Goal: Information Seeking & Learning: Learn about a topic

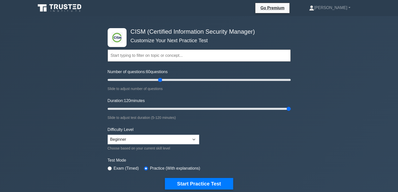
click at [31, 83] on div ".clsa-1{fill:#f6f7f8;}.clsa-2{fill:#6bb345;}.clsa-3{fill:#1d2e5c;} CISM (Certif…" at bounding box center [199, 169] width 398 height 307
type input "60"
click at [160, 81] on input "Number of questions: 60 questions" at bounding box center [199, 80] width 183 height 6
type input "120"
drag, startPoint x: 289, startPoint y: 109, endPoint x: 294, endPoint y: 109, distance: 5.3
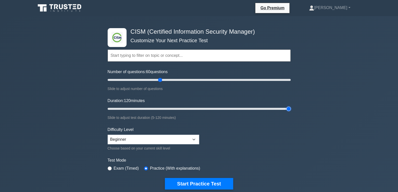
click at [290, 109] on input "Duration: 120 minutes" at bounding box center [199, 109] width 183 height 6
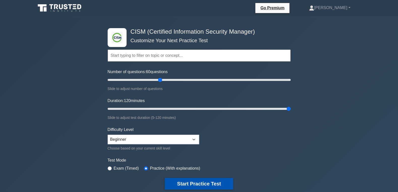
click at [201, 185] on button "Start Practice Test" at bounding box center [199, 184] width 68 height 12
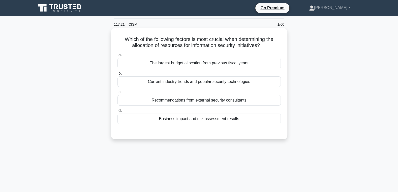
click at [177, 121] on div "Business impact and risk assessment results" at bounding box center [198, 119] width 163 height 11
click at [117, 113] on input "d. Business impact and risk assessment results" at bounding box center [117, 110] width 0 height 3
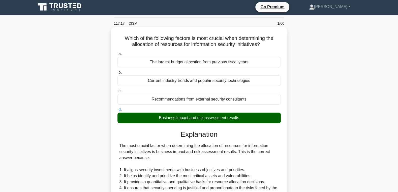
scroll to position [160, 0]
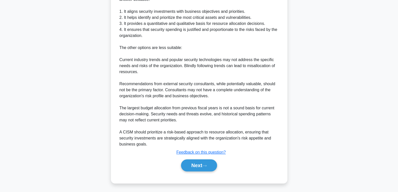
click at [188, 159] on div "Next" at bounding box center [198, 166] width 163 height 16
click at [188, 162] on button "Next" at bounding box center [199, 166] width 36 height 12
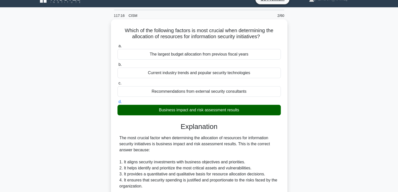
scroll to position [0, 0]
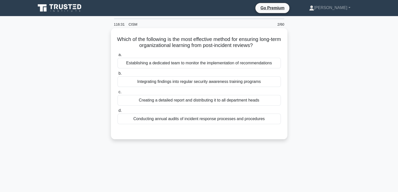
click at [174, 81] on div "Integrating findings into regular security awareness training programs" at bounding box center [198, 82] width 163 height 11
click at [117, 75] on input "b. Integrating findings into regular security awareness training programs" at bounding box center [117, 73] width 0 height 3
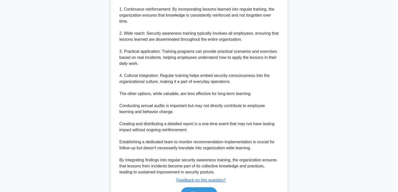
scroll to position [190, 0]
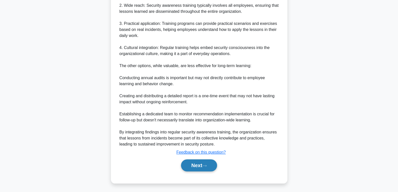
click at [199, 171] on button "Next" at bounding box center [199, 166] width 36 height 12
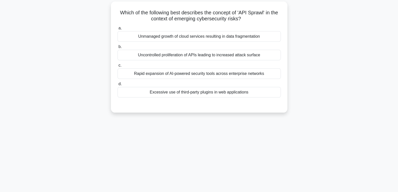
scroll to position [0, 0]
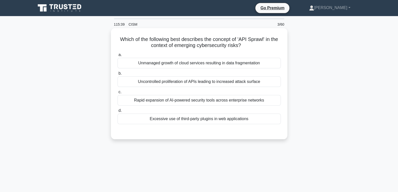
click at [169, 84] on div "Uncontrolled proliferation of APIs leading to increased attack surface" at bounding box center [198, 82] width 163 height 11
click at [117, 75] on input "b. Uncontrolled proliferation of APIs leading to increased attack surface" at bounding box center [117, 73] width 0 height 3
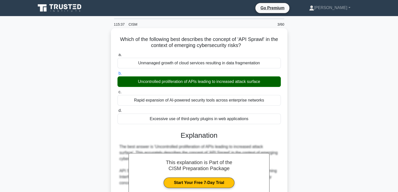
scroll to position [160, 0]
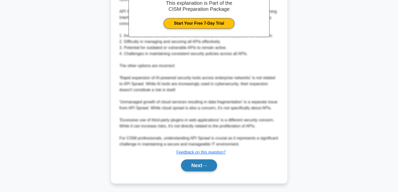
click at [193, 168] on button "Next" at bounding box center [199, 166] width 36 height 12
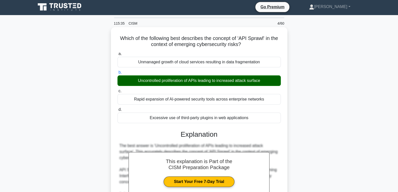
scroll to position [0, 0]
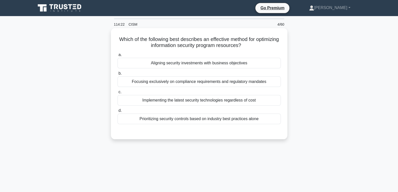
click at [193, 66] on div "Aligning security investments with business objectives" at bounding box center [198, 63] width 163 height 11
click at [117, 57] on input "a. Aligning security investments with business objectives" at bounding box center [117, 54] width 0 height 3
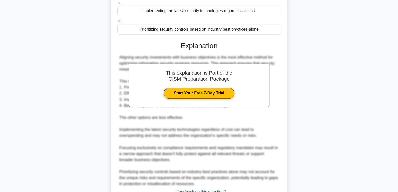
scroll to position [129, 0]
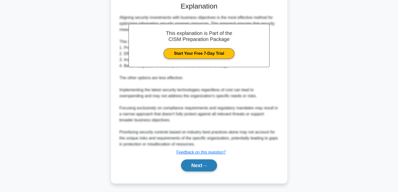
click at [199, 164] on button "Next" at bounding box center [199, 166] width 36 height 12
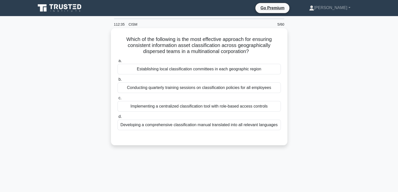
click at [167, 71] on div "Establishing local classification committees in each geographic region" at bounding box center [198, 69] width 163 height 11
click at [117, 63] on input "a. Establishing local classification committees in each geographic region" at bounding box center [117, 60] width 0 height 3
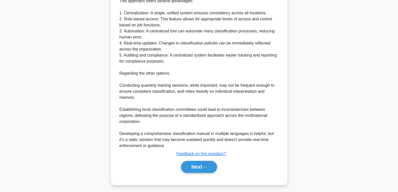
scroll to position [179, 0]
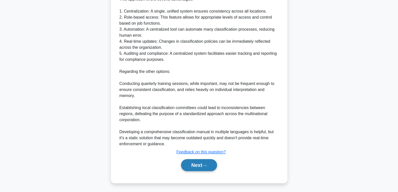
click at [183, 165] on button "Next" at bounding box center [199, 165] width 36 height 12
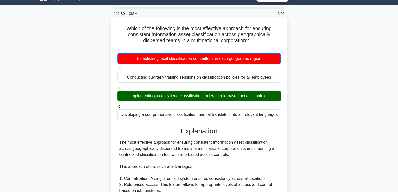
scroll to position [0, 0]
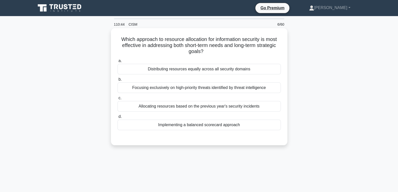
click at [193, 121] on div "Implementing a balanced scorecard approach" at bounding box center [198, 125] width 163 height 11
click at [117, 119] on input "d. Implementing a balanced scorecard approach" at bounding box center [117, 116] width 0 height 3
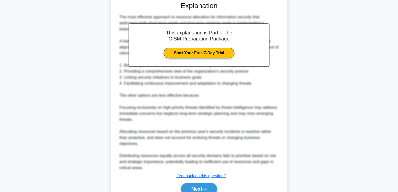
scroll to position [154, 0]
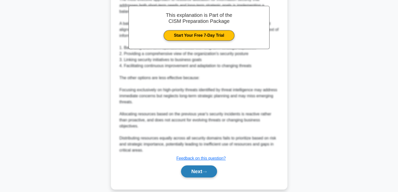
click at [195, 166] on button "Next" at bounding box center [199, 172] width 36 height 12
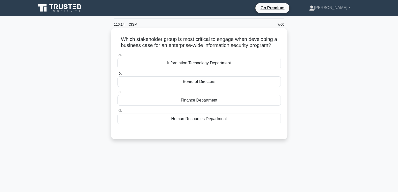
click at [219, 64] on div "Information Technology Department" at bounding box center [198, 63] width 163 height 11
click at [117, 57] on input "a. Information Technology Department" at bounding box center [117, 54] width 0 height 3
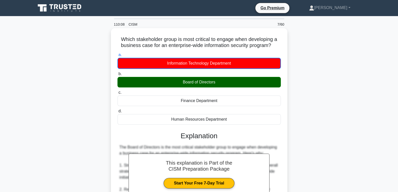
drag, startPoint x: 121, startPoint y: 40, endPoint x: 232, endPoint y: 117, distance: 134.9
copy div "a. Information Technology Department b. Board of Directors c. Finance Departmen…"
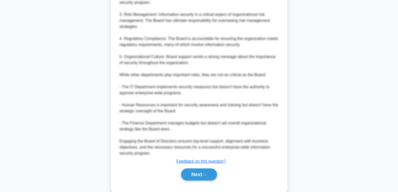
scroll to position [208, 0]
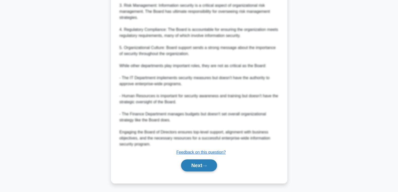
click at [187, 166] on button "Next" at bounding box center [199, 166] width 36 height 12
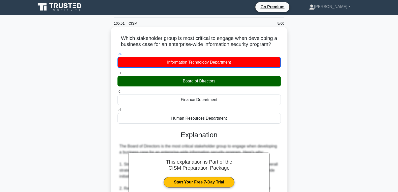
scroll to position [0, 0]
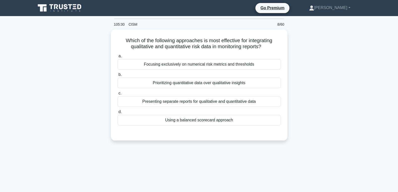
click at [186, 120] on div "Using a balanced scorecard approach" at bounding box center [198, 120] width 163 height 11
click at [117, 114] on input "d. Using a balanced scorecard approach" at bounding box center [117, 112] width 0 height 3
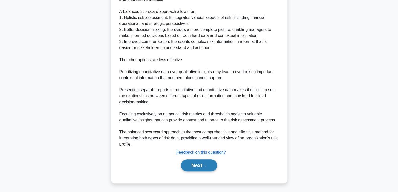
click at [192, 166] on button "Next" at bounding box center [199, 166] width 36 height 12
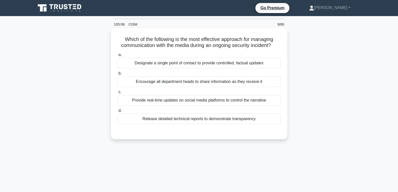
click at [242, 61] on div "Designate a single point of contact to provide controlled, factual updates" at bounding box center [198, 63] width 163 height 11
click at [117, 57] on input "a. Designate a single point of contact to provide controlled, factual updates" at bounding box center [117, 54] width 0 height 3
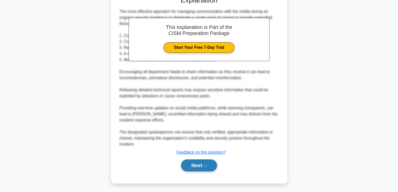
click at [202, 169] on button "Next" at bounding box center [199, 166] width 36 height 12
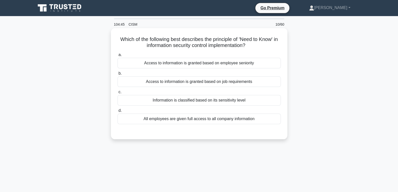
click at [229, 82] on div "Access to information is granted based on job requirements" at bounding box center [198, 82] width 163 height 11
click at [117, 75] on input "b. Access to information is granted based on job requirements" at bounding box center [117, 73] width 0 height 3
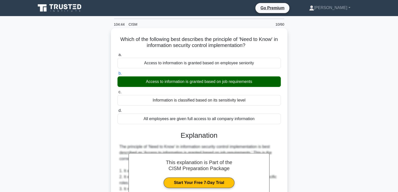
scroll to position [160, 0]
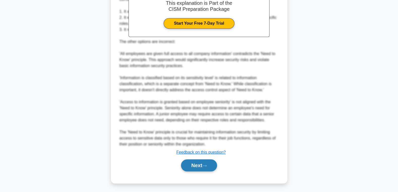
click at [191, 165] on button "Next" at bounding box center [199, 166] width 36 height 12
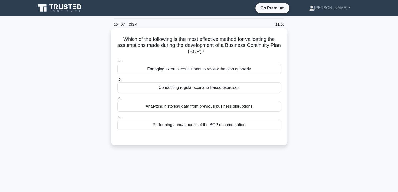
click at [178, 86] on div "Conducting regular scenario-based exercises" at bounding box center [198, 88] width 163 height 11
click at [117, 81] on input "b. Conducting regular scenario-based exercises" at bounding box center [117, 79] width 0 height 3
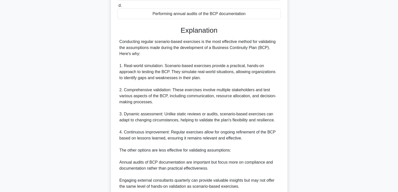
scroll to position [172, 0]
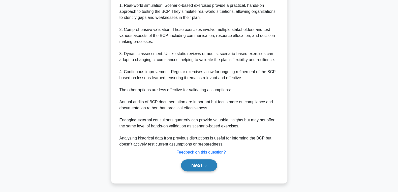
click at [191, 168] on button "Next" at bounding box center [199, 166] width 36 height 12
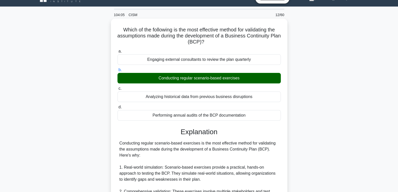
scroll to position [0, 0]
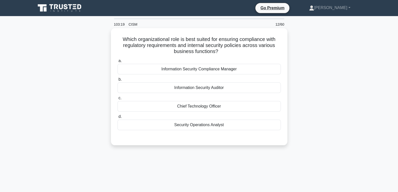
click at [228, 90] on div "Information Security Auditor" at bounding box center [198, 88] width 163 height 11
click at [117, 81] on input "b. Information Security Auditor" at bounding box center [117, 79] width 0 height 3
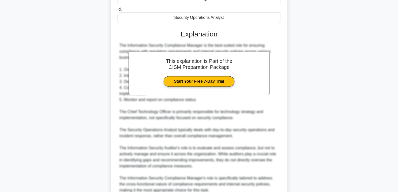
scroll to position [154, 0]
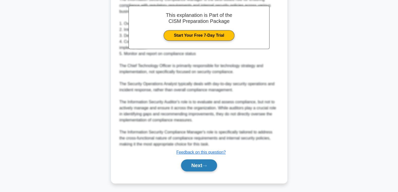
click at [193, 165] on button "Next" at bounding box center [199, 166] width 36 height 12
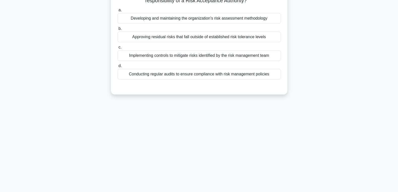
scroll to position [0, 0]
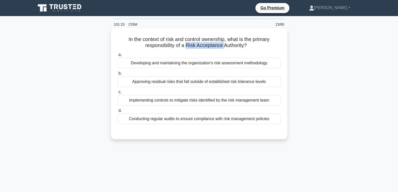
drag, startPoint x: 185, startPoint y: 45, endPoint x: 217, endPoint y: 51, distance: 31.7
click at [223, 45] on h5 "In the context of risk and control ownership, what is the primary responsibilit…" at bounding box center [199, 42] width 164 height 13
click at [159, 85] on div "Approving residual risks that fall outside of established risk tolerance levels" at bounding box center [198, 82] width 163 height 11
click at [117, 75] on input "b. Approving residual risks that fall outside of established risk tolerance lev…" at bounding box center [117, 73] width 0 height 3
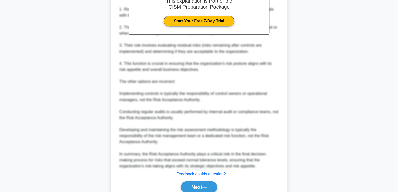
scroll to position [184, 0]
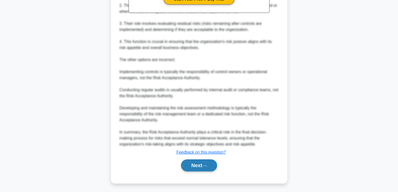
click at [184, 166] on button "Next" at bounding box center [199, 166] width 36 height 12
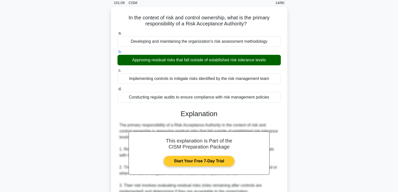
scroll to position [0, 0]
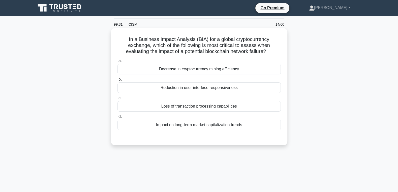
click at [203, 65] on div "Decrease in cryptocurrency mining efficiency" at bounding box center [198, 69] width 163 height 11
click at [117, 63] on input "a. Decrease in cryptocurrency mining efficiency" at bounding box center [117, 60] width 0 height 3
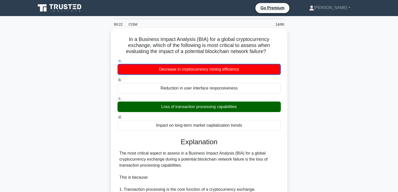
drag, startPoint x: 119, startPoint y: 39, endPoint x: 251, endPoint y: 128, distance: 159.5
click at [251, 128] on div "In a Business Impact Analysis (BIA) for a global cryptocurrency exchange, which…" at bounding box center [199, 182] width 172 height 305
copy div "a. Decrease in cryptocurrency mining efficiency b. Reduction in user interface …"
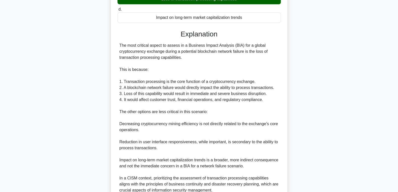
scroll to position [154, 0]
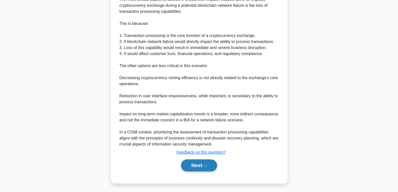
click at [196, 167] on button "Next" at bounding box center [199, 166] width 36 height 12
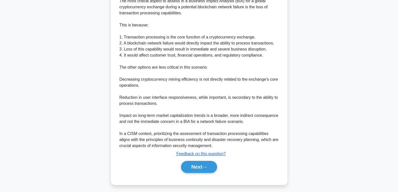
scroll to position [0, 0]
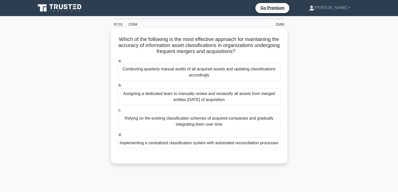
click at [178, 142] on div "Implementing a centralized classification system with automated reconciliation …" at bounding box center [198, 143] width 163 height 11
click at [117, 137] on input "d. Implementing a centralized classification system with automated reconciliati…" at bounding box center [117, 134] width 0 height 3
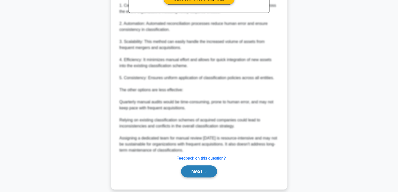
click at [193, 168] on button "Next" at bounding box center [199, 172] width 36 height 12
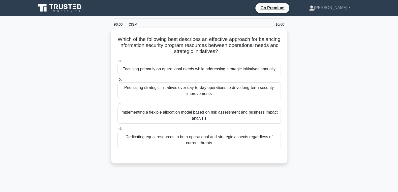
click at [168, 119] on div "Implementing a flexible allocation model based on risk assessment and business …" at bounding box center [198, 115] width 163 height 17
click at [117, 106] on input "c. Implementing a flexible allocation model based on risk assessment and busine…" at bounding box center [117, 104] width 0 height 3
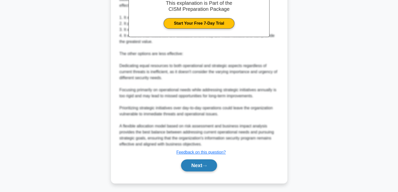
click at [188, 163] on button "Next" at bounding box center [199, 166] width 36 height 12
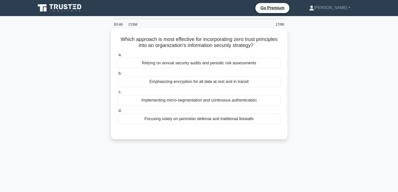
click at [182, 100] on div "Implementing micro-segmentation and continuous authentication" at bounding box center [198, 100] width 163 height 11
click at [117, 94] on input "c. Implementing micro-segmentation and continuous authentication" at bounding box center [117, 92] width 0 height 3
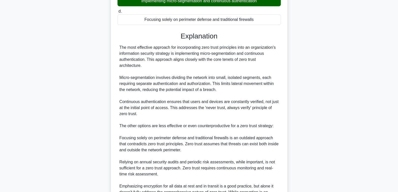
scroll to position [154, 0]
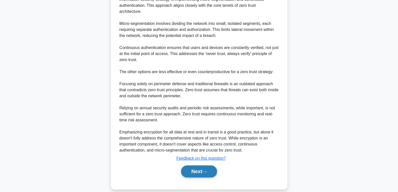
click at [194, 166] on button "Next" at bounding box center [199, 172] width 36 height 12
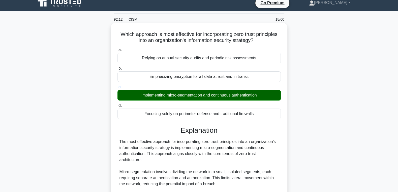
scroll to position [0, 0]
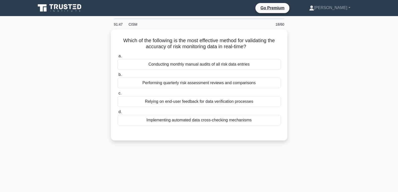
click at [168, 115] on div "Implementing automated data cross-checking mechanisms" at bounding box center [198, 120] width 163 height 11
click at [117, 114] on input "d. Implementing automated data cross-checking mechanisms" at bounding box center [117, 112] width 0 height 3
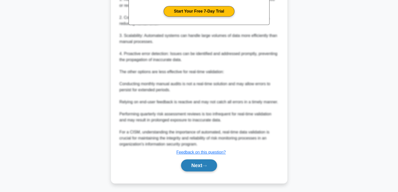
click at [192, 167] on button "Next" at bounding box center [199, 166] width 36 height 12
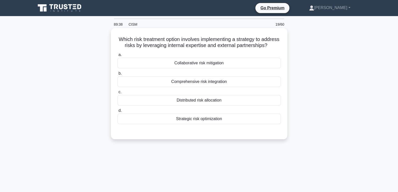
click at [215, 64] on div "Collaborative risk mitigation" at bounding box center [198, 63] width 163 height 11
click at [117, 57] on input "a. Collaborative risk mitigation" at bounding box center [117, 54] width 0 height 3
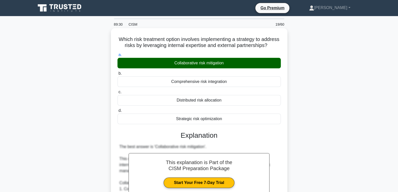
scroll to position [135, 0]
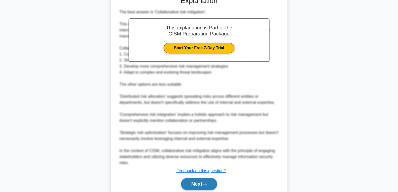
click at [187, 185] on button "Next" at bounding box center [199, 184] width 36 height 12
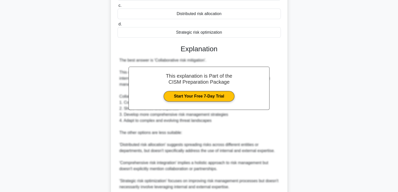
scroll to position [0, 0]
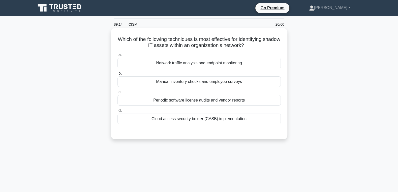
click at [184, 65] on div "Network traffic analysis and endpoint monitoring" at bounding box center [198, 63] width 163 height 11
click at [117, 57] on input "a. Network traffic analysis and endpoint monitoring" at bounding box center [117, 54] width 0 height 3
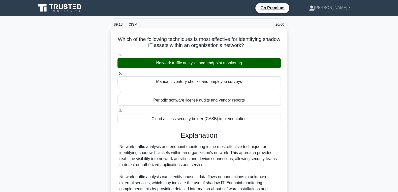
scroll to position [148, 0]
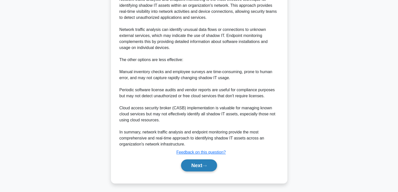
click at [194, 167] on button "Next" at bounding box center [199, 166] width 36 height 12
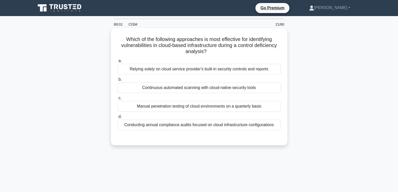
click at [197, 68] on div "Relying solely on cloud service provider's built-in security controls and repor…" at bounding box center [198, 69] width 163 height 11
click at [117, 63] on input "a. Relying solely on cloud service provider's built-in security controls and re…" at bounding box center [117, 60] width 0 height 3
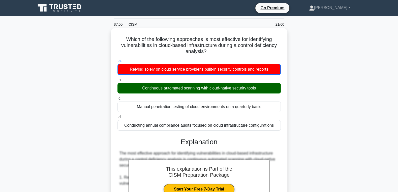
drag, startPoint x: 125, startPoint y: 39, endPoint x: 278, endPoint y: 123, distance: 174.8
copy div "a. Relying solely on cloud service provider's built-in security controls and re…"
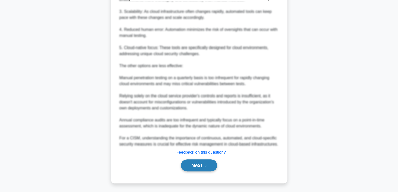
click at [189, 166] on button "Next" at bounding box center [199, 166] width 36 height 12
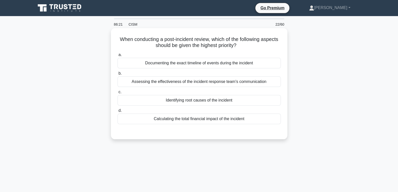
click at [196, 81] on div "Assessing the effectiveness of the incident response team's communication" at bounding box center [198, 82] width 163 height 11
click at [117, 75] on input "b. Assessing the effectiveness of the incident response team's communication" at bounding box center [117, 73] width 0 height 3
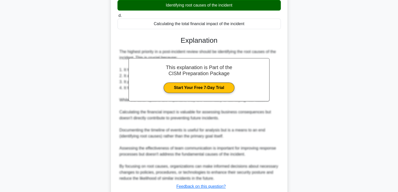
scroll to position [130, 0]
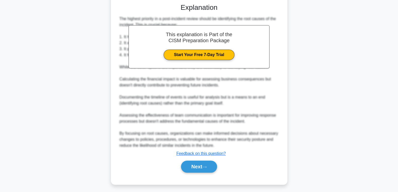
click at [46, 78] on div "When conducting a post-incident review, which of the following aspects should b…" at bounding box center [199, 45] width 332 height 291
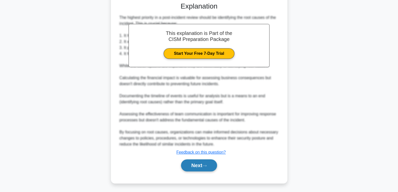
click at [185, 164] on button "Next" at bounding box center [199, 166] width 36 height 12
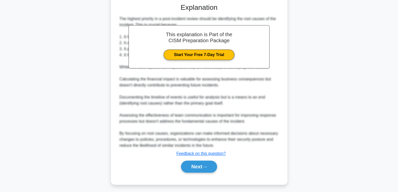
scroll to position [0, 0]
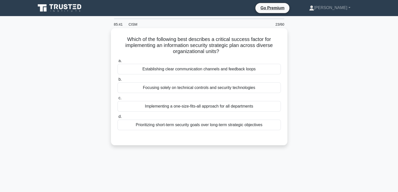
click at [156, 67] on div "Establishing clear communication channels and feedback loops" at bounding box center [198, 69] width 163 height 11
click at [117, 63] on input "a. Establishing clear communication channels and feedback loops" at bounding box center [117, 60] width 0 height 3
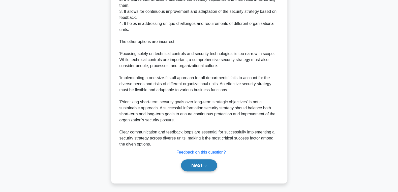
click at [192, 169] on button "Next" at bounding box center [199, 166] width 36 height 12
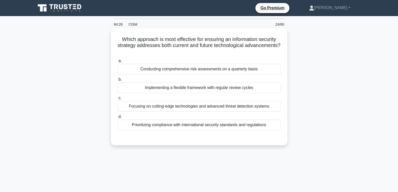
drag, startPoint x: 120, startPoint y: 39, endPoint x: 271, endPoint y: 128, distance: 176.1
click at [271, 128] on div "Which approach is most effective for ensuring an information security strategy …" at bounding box center [199, 86] width 172 height 113
copy div "a. Conducting comprehensive risk assessments on a quarterly basis b. Implementi…"
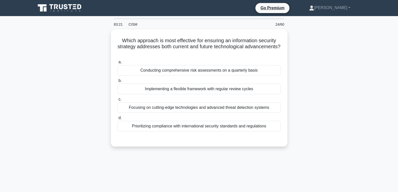
click at [83, 99] on div "Which approach is most effective for ensuring an information security strategy …" at bounding box center [199, 90] width 332 height 123
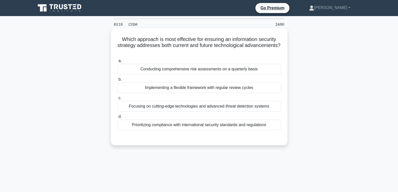
click at [152, 90] on div "Implementing a flexible framework with regular review cycles" at bounding box center [198, 88] width 163 height 11
click at [117, 81] on input "b. Implementing a flexible framework with regular review cycles" at bounding box center [117, 79] width 0 height 3
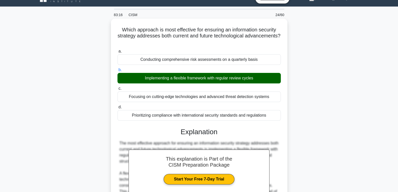
scroll to position [172, 0]
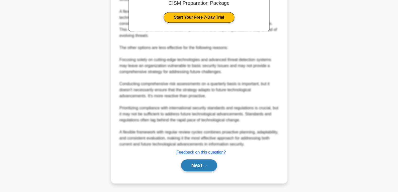
click at [198, 166] on button "Next" at bounding box center [199, 166] width 36 height 12
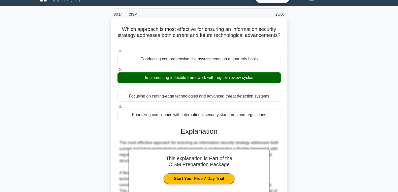
scroll to position [0, 0]
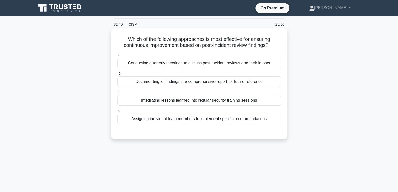
click at [183, 103] on div "Integrating lessons learned into regular security training sessions" at bounding box center [198, 100] width 163 height 11
click at [117, 94] on input "c. Integrating lessons learned into regular security training sessions" at bounding box center [117, 92] width 0 height 3
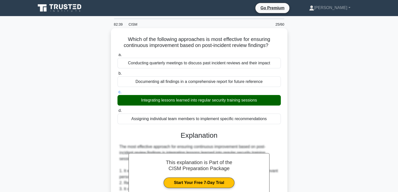
scroll to position [148, 0]
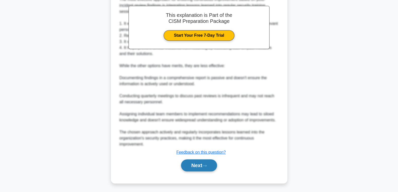
click at [188, 163] on button "Next" at bounding box center [199, 166] width 36 height 12
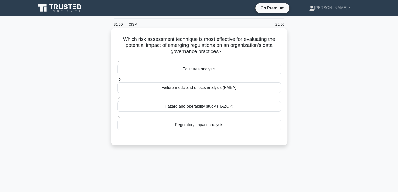
drag, startPoint x: 124, startPoint y: 39, endPoint x: 242, endPoint y: 127, distance: 147.5
click at [242, 127] on div "Which risk assessment technique is most effective for evaluating the potential …" at bounding box center [199, 86] width 172 height 113
copy div "a. Fault tree analysis b. Failure mode and effects analysis (FMEA) c. Hazard an…"
click at [251, 124] on div "Regulatory impact analysis" at bounding box center [198, 125] width 163 height 11
click at [117, 119] on input "d. Regulatory impact analysis" at bounding box center [117, 116] width 0 height 3
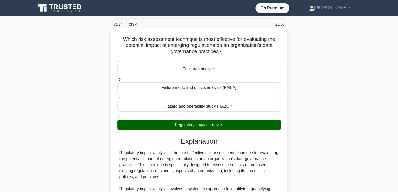
scroll to position [148, 0]
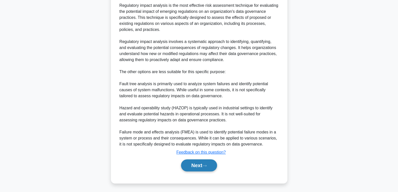
click at [200, 165] on button "Next" at bounding box center [199, 166] width 36 height 12
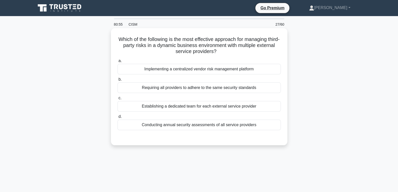
click at [224, 73] on div "Implementing a centralized vendor risk management platform" at bounding box center [198, 69] width 163 height 11
click at [117, 63] on input "a. Implementing a centralized vendor risk management platform" at bounding box center [117, 60] width 0 height 3
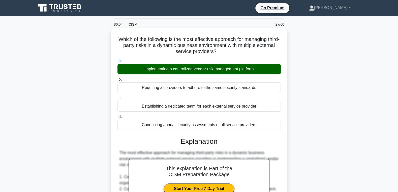
scroll to position [160, 0]
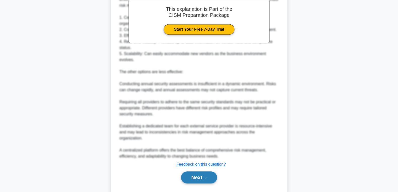
click at [183, 172] on button "Next" at bounding box center [199, 178] width 36 height 12
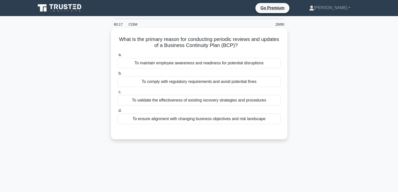
click at [190, 120] on div "To ensure alignment with changing business objectives and risk landscape" at bounding box center [198, 119] width 163 height 11
click at [117, 113] on input "d. To ensure alignment with changing business objectives and risk landscape" at bounding box center [117, 110] width 0 height 3
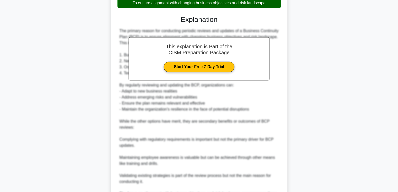
scroll to position [172, 0]
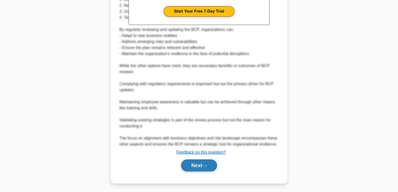
click at [188, 164] on button "Next" at bounding box center [199, 166] width 36 height 12
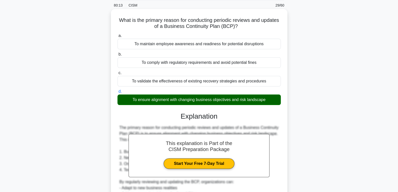
scroll to position [0, 0]
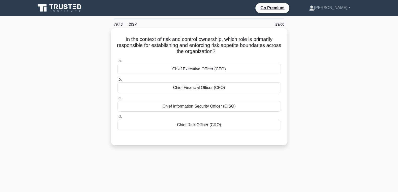
click at [199, 124] on div "Chief Risk Officer (CRO)" at bounding box center [198, 125] width 163 height 11
click at [117, 119] on input "d. Chief Risk Officer (CRO)" at bounding box center [117, 116] width 0 height 3
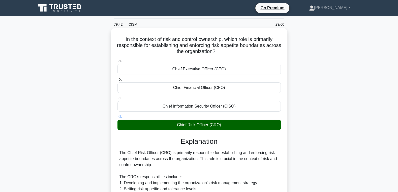
scroll to position [160, 0]
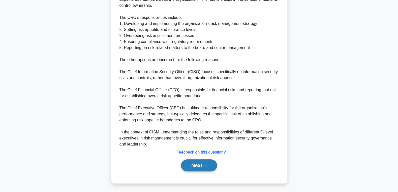
click at [192, 164] on button "Next" at bounding box center [199, 166] width 36 height 12
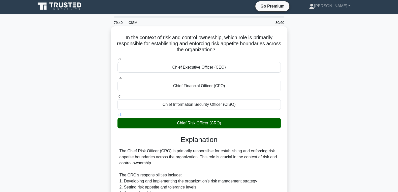
scroll to position [0, 0]
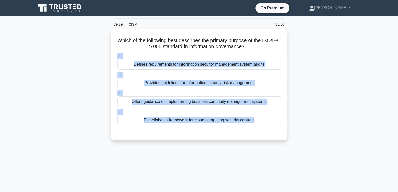
drag, startPoint x: 118, startPoint y: 38, endPoint x: 289, endPoint y: 136, distance: 196.7
click at [289, 136] on div "Which of the following best describes the primary purpose of the ISO/IEC 27005 …" at bounding box center [199, 87] width 332 height 117
copy div "a. Defines requirements for information security management system audits b. Pr…"
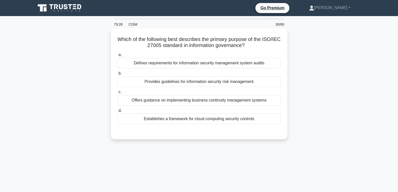
click at [218, 139] on div "Which of the following best describes the primary purpose of the ISO/IEC 27005 …" at bounding box center [199, 83] width 176 height 111
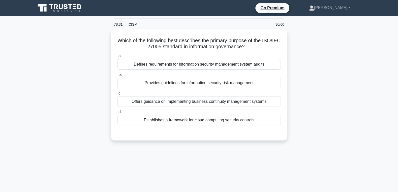
click at [61, 86] on div "Which of the following best describes the primary purpose of the ISO/IEC 27005 …" at bounding box center [199, 87] width 332 height 117
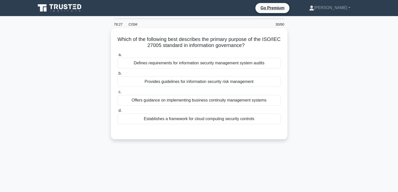
click at [163, 83] on div "Provides guidelines for information security risk management" at bounding box center [198, 82] width 163 height 11
click at [117, 75] on input "b. Provides guidelines for information security risk management" at bounding box center [117, 73] width 0 height 3
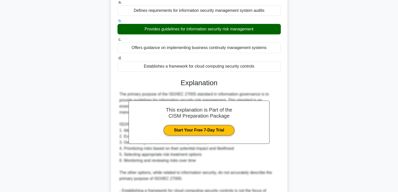
scroll to position [154, 0]
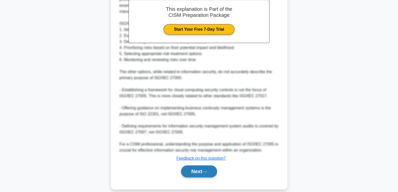
click at [192, 167] on button "Next" at bounding box center [199, 172] width 36 height 12
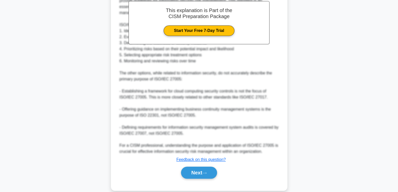
scroll to position [0, 0]
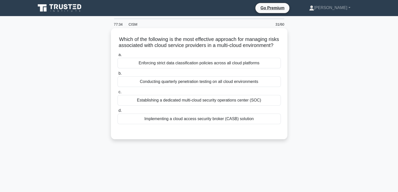
click at [192, 122] on div "Implementing a cloud access security broker (CASB) solution" at bounding box center [198, 119] width 163 height 11
click at [117, 113] on input "d. Implementing a cloud access security broker (CASB) solution" at bounding box center [117, 110] width 0 height 3
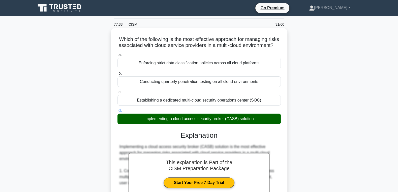
scroll to position [162, 0]
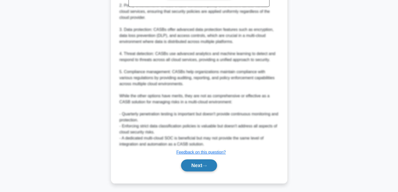
click at [188, 165] on button "Next" at bounding box center [199, 166] width 36 height 12
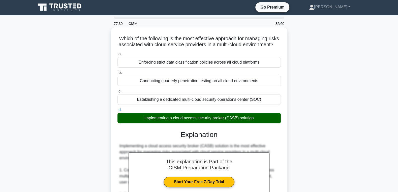
scroll to position [0, 0]
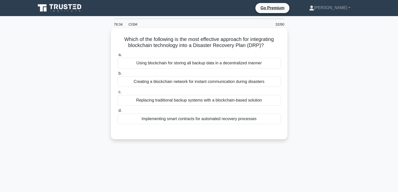
drag, startPoint x: 121, startPoint y: 39, endPoint x: 260, endPoint y: 116, distance: 158.9
click at [260, 116] on div "Which of the following is the most effective approach for integrating blockchai…" at bounding box center [199, 83] width 172 height 107
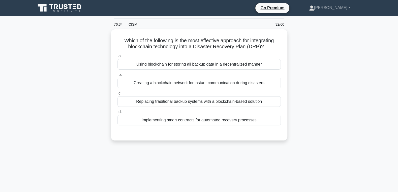
copy div "a. Using blockchain for storing all backup data in a decentralized manner b. Cr…"
click at [29, 85] on main "75:39 CISM 32/60 Which of the following is the most effective approach for inte…" at bounding box center [199, 144] width 398 height 256
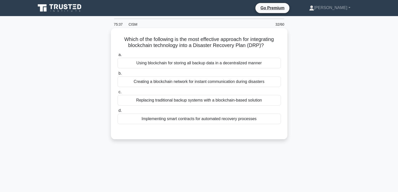
click at [159, 119] on div "Implementing smart contracts for automated recovery processes" at bounding box center [198, 119] width 163 height 11
click at [117, 113] on input "d. Implementing smart contracts for automated recovery processes" at bounding box center [117, 110] width 0 height 3
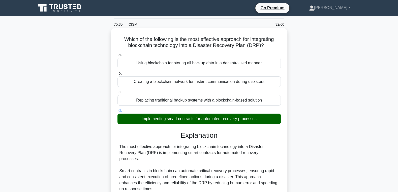
scroll to position [129, 0]
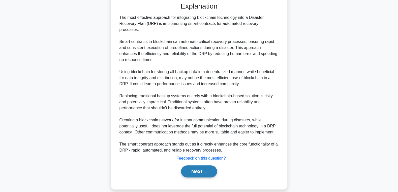
click at [205, 171] on icon at bounding box center [204, 172] width 5 height 3
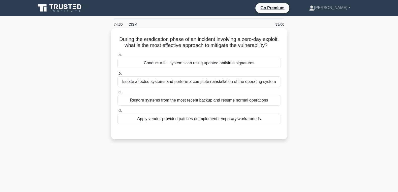
click at [198, 120] on div "Apply vendor-provided patches or implement temporary workarounds" at bounding box center [198, 119] width 163 height 11
click at [117, 113] on input "d. Apply vendor-provided patches or implement temporary workarounds" at bounding box center [117, 110] width 0 height 3
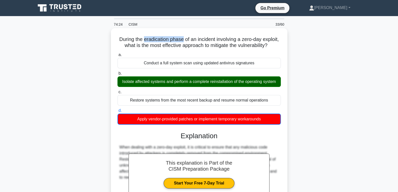
drag, startPoint x: 145, startPoint y: 39, endPoint x: 183, endPoint y: 39, distance: 37.8
click at [183, 39] on h5 "During the eradication phase of an incident involving a zero-day exploit, what …" at bounding box center [199, 42] width 164 height 13
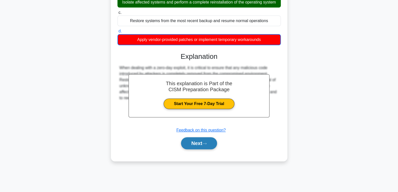
click at [201, 143] on button "Next" at bounding box center [199, 143] width 36 height 12
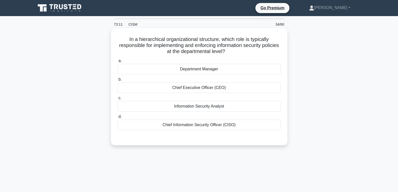
click at [185, 125] on div "Chief Information Security Officer (CISO)" at bounding box center [198, 125] width 163 height 11
click at [117, 119] on input "d. Chief Information Security Officer (CISO)" at bounding box center [117, 116] width 0 height 3
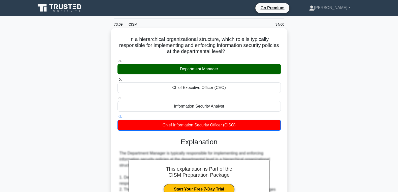
click at [207, 70] on div "Department Manager" at bounding box center [198, 69] width 163 height 11
click at [117, 63] on input "a. Department Manager" at bounding box center [117, 60] width 0 height 3
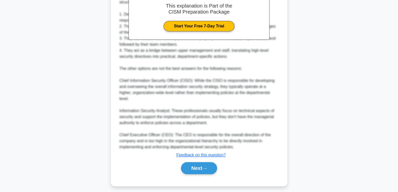
scroll to position [166, 0]
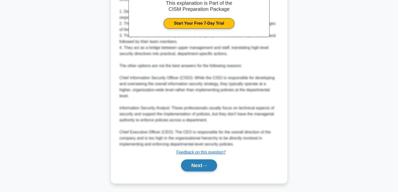
click at [190, 166] on button "Next" at bounding box center [199, 166] width 36 height 12
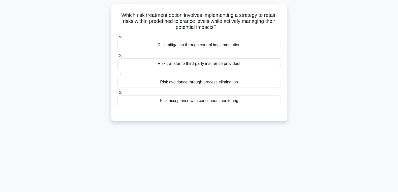
scroll to position [0, 0]
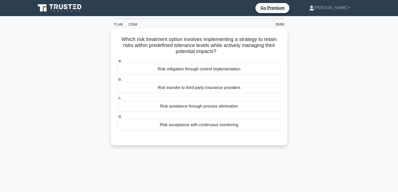
click at [211, 71] on div "Risk mitigation through control implementation" at bounding box center [198, 69] width 163 height 11
click at [117, 63] on input "a. Risk mitigation through control implementation" at bounding box center [117, 60] width 0 height 3
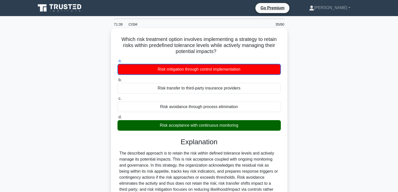
drag, startPoint x: 122, startPoint y: 39, endPoint x: 258, endPoint y: 125, distance: 161.0
click at [258, 125] on div "Which risk treatment option involves implementing a strategy to retain risks wi…" at bounding box center [199, 134] width 172 height 209
copy div "a. Risk mitigation through control implementation b. Risk transfer to third-par…"
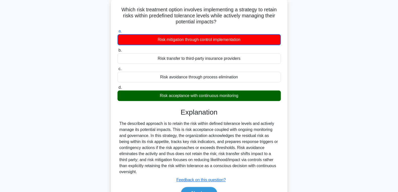
scroll to position [54, 0]
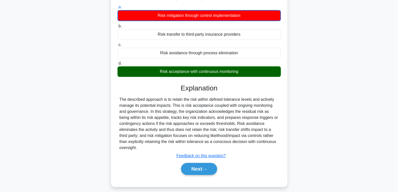
click at [252, 93] on div "Explanation The described approach is to retain the risk within defined toleran…" at bounding box center [198, 130] width 163 height 93
click at [197, 157] on u "Feedback on this question?" at bounding box center [200, 156] width 49 height 4
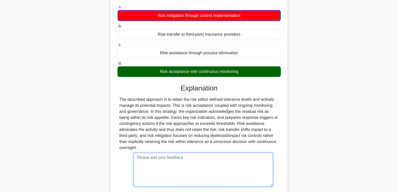
click at [190, 161] on textarea at bounding box center [202, 170] width 139 height 34
paste textarea "Why That's the Best Answer: This option perfectly describes the scenario: Risk …"
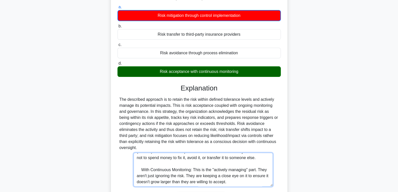
scroll to position [101, 0]
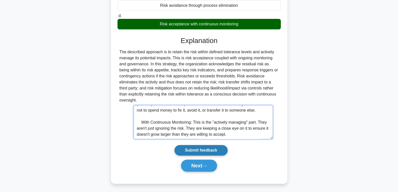
type textarea "Why That's the Best Answer: This option perfectly describes the scenario: Risk …"
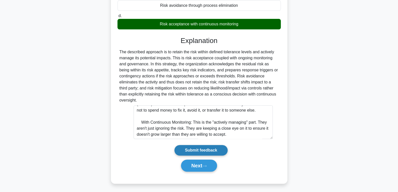
click at [197, 150] on input "Submit feedback" at bounding box center [200, 150] width 53 height 11
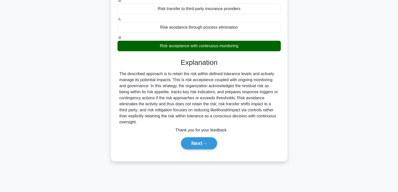
scroll to position [80, 0]
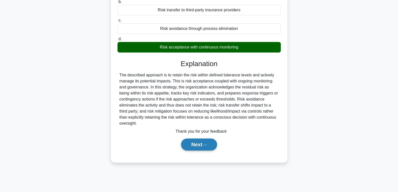
click at [196, 144] on button "Next" at bounding box center [199, 145] width 36 height 12
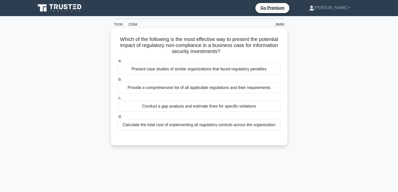
click at [187, 67] on div "Present case studies of similar organizations that faced regulatory penalties" at bounding box center [198, 69] width 163 height 11
click at [117, 63] on input "a. Present case studies of similar organizations that faced regulatory penalties" at bounding box center [117, 60] width 0 height 3
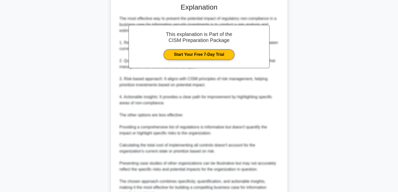
scroll to position [185, 0]
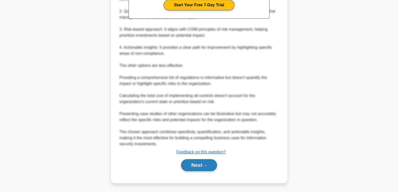
click at [192, 166] on button "Next" at bounding box center [199, 165] width 36 height 12
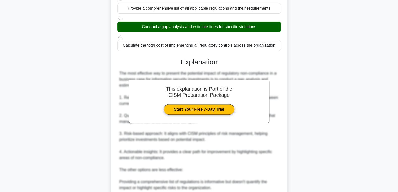
scroll to position [0, 0]
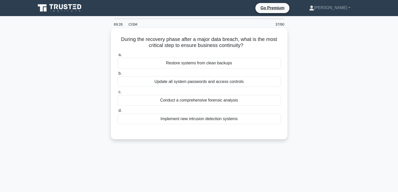
click at [201, 61] on div "Restore systems from clean backups" at bounding box center [198, 63] width 163 height 11
click at [117, 57] on input "a. Restore systems from clean backups" at bounding box center [117, 54] width 0 height 3
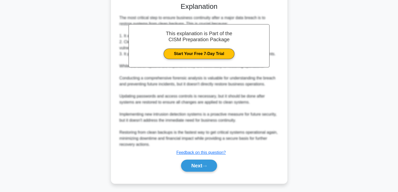
scroll to position [129, 0]
click at [200, 162] on button "Next" at bounding box center [199, 166] width 36 height 12
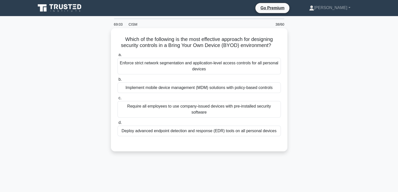
click at [132, 89] on div "Implement mobile device management (MDM) solutions with policy-based controls" at bounding box center [198, 88] width 163 height 11
click at [117, 81] on input "b. Implement mobile device management (MDM) solutions with policy-based controls" at bounding box center [117, 79] width 0 height 3
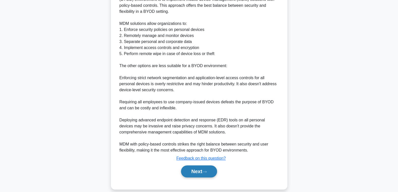
click at [200, 166] on button "Next" at bounding box center [199, 172] width 36 height 12
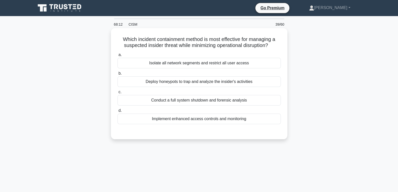
click at [214, 63] on div "Isolate all network segments and restrict all user access" at bounding box center [198, 63] width 163 height 11
click at [117, 57] on input "a. Isolate all network segments and restrict all user access" at bounding box center [117, 54] width 0 height 3
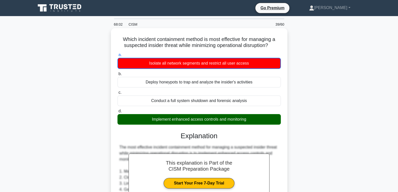
drag, startPoint x: 246, startPoint y: 65, endPoint x: 210, endPoint y: 63, distance: 36.6
click at [210, 63] on div "Isolate all network segments and restrict all user access" at bounding box center [198, 63] width 163 height 11
drag, startPoint x: 199, startPoint y: 65, endPoint x: 139, endPoint y: 63, distance: 60.5
click at [139, 63] on div "Isolate all network segments and restrict all user access" at bounding box center [198, 63] width 163 height 11
drag, startPoint x: 244, startPoint y: 65, endPoint x: 207, endPoint y: 65, distance: 37.3
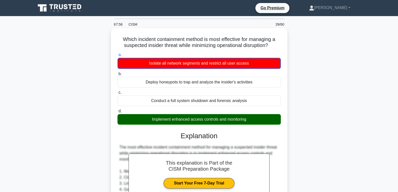
click at [207, 65] on div "Isolate all network segments and restrict all user access" at bounding box center [198, 63] width 163 height 11
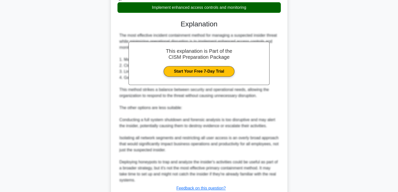
scroll to position [148, 0]
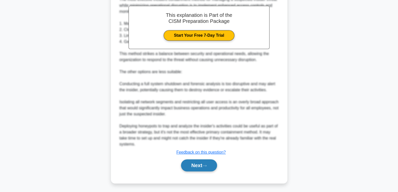
click at [191, 167] on button "Next" at bounding box center [199, 166] width 36 height 12
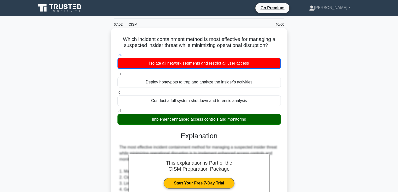
scroll to position [0, 0]
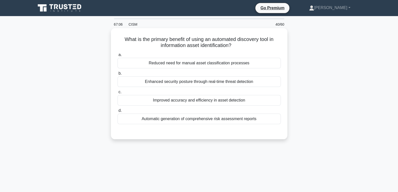
click at [201, 66] on div "Reduced need for manual asset classification processes" at bounding box center [198, 63] width 163 height 11
click at [117, 57] on input "a. Reduced need for manual asset classification processes" at bounding box center [117, 54] width 0 height 3
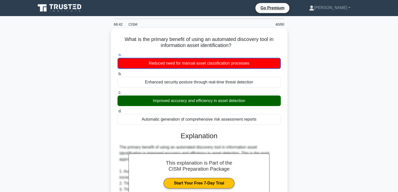
scroll to position [135, 0]
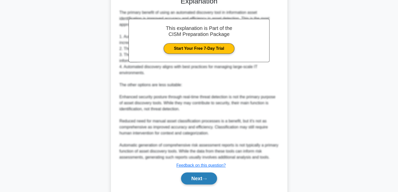
click at [195, 177] on button "Next" at bounding box center [199, 179] width 36 height 12
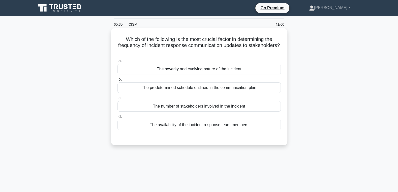
click at [183, 90] on div "The predetermined schedule outlined in the communication plan" at bounding box center [198, 88] width 163 height 11
click at [117, 81] on input "b. The predetermined schedule outlined in the communication plan" at bounding box center [117, 79] width 0 height 3
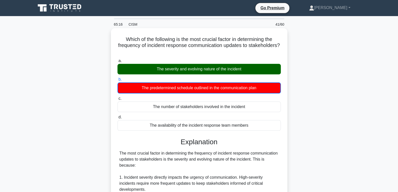
drag, startPoint x: 125, startPoint y: 38, endPoint x: 254, endPoint y: 125, distance: 155.0
copy div "a. The severity and evolving nature of the incident b. The predetermined schedu…"
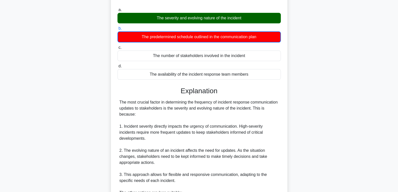
scroll to position [81, 0]
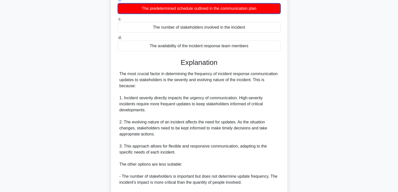
click at [93, 93] on div "Which of the following is the most crucial factor in determining the frequency …" at bounding box center [199, 122] width 332 height 346
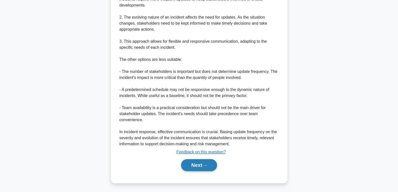
click at [193, 168] on button "Next" at bounding box center [199, 165] width 36 height 12
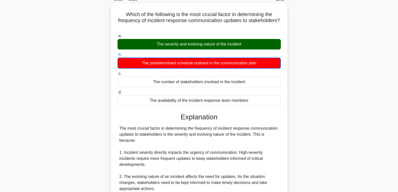
scroll to position [0, 0]
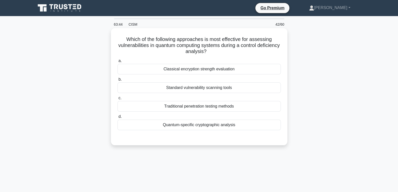
click at [194, 127] on div "Quantum-specific cryptographic analysis" at bounding box center [198, 125] width 163 height 11
click at [117, 119] on input "d. Quantum-specific cryptographic analysis" at bounding box center [117, 116] width 0 height 3
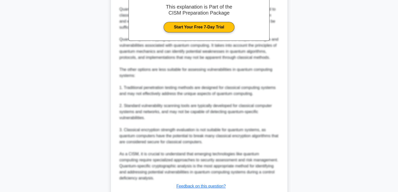
scroll to position [196, 0]
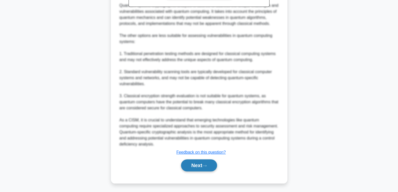
click at [197, 170] on button "Next" at bounding box center [199, 166] width 36 height 12
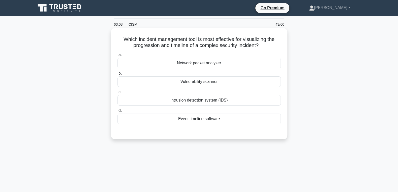
click at [217, 120] on div "Event timeline software" at bounding box center [198, 119] width 163 height 11
click at [117, 113] on input "d. Event timeline software" at bounding box center [117, 110] width 0 height 3
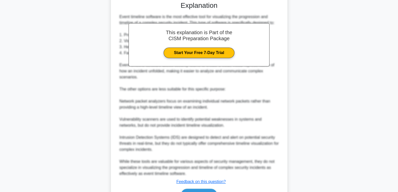
scroll to position [160, 0]
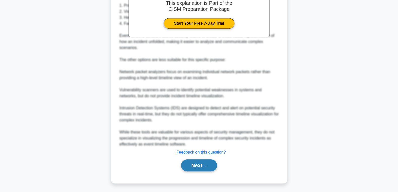
click at [196, 164] on button "Next" at bounding box center [199, 166] width 36 height 12
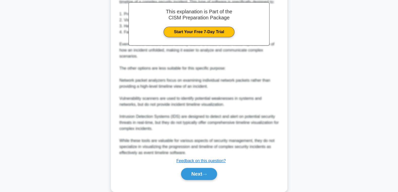
scroll to position [0, 0]
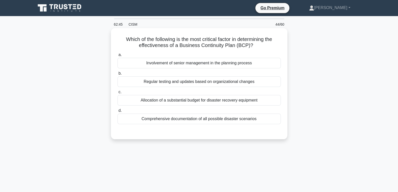
click at [199, 79] on div "Regular testing and updates based on organizational changes" at bounding box center [198, 82] width 163 height 11
click at [117, 75] on input "b. Regular testing and updates based on organizational changes" at bounding box center [117, 73] width 0 height 3
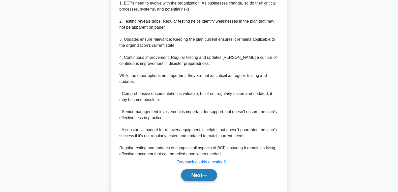
click at [190, 175] on button "Next" at bounding box center [199, 175] width 36 height 12
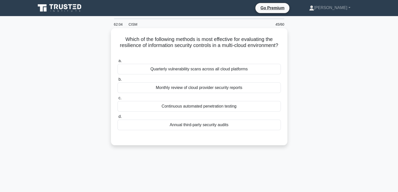
click at [225, 89] on div "Monthly review of cloud provider security reports" at bounding box center [198, 88] width 163 height 11
click at [117, 81] on input "b. Monthly review of cloud provider security reports" at bounding box center [117, 79] width 0 height 3
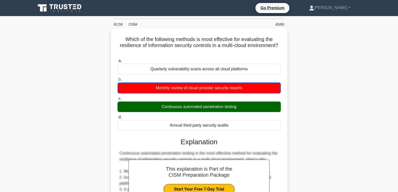
drag, startPoint x: 125, startPoint y: 39, endPoint x: 234, endPoint y: 113, distance: 131.8
click at [240, 130] on div "Which of the following methods is most effective for evaluating the resilience …" at bounding box center [199, 189] width 172 height 318
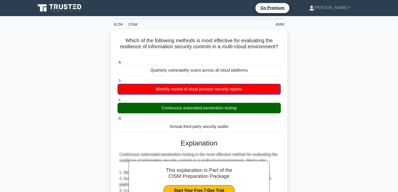
copy div "a. Quarterly vulnerability scans across all cloud platforms b. Monthly review o…"
click at [306, 95] on div "Which of the following methods is most effective for evaluating the resilience …" at bounding box center [199, 193] width 332 height 328
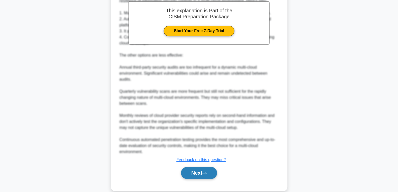
scroll to position [166, 0]
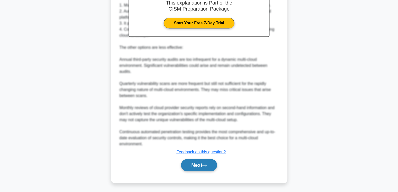
click at [195, 165] on button "Next" at bounding box center [199, 165] width 36 height 12
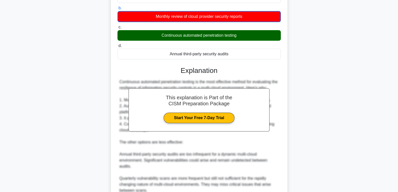
scroll to position [0, 0]
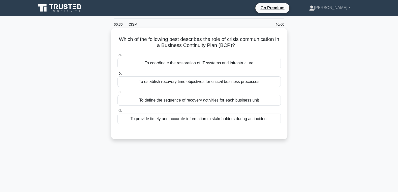
click at [218, 118] on div "To provide timely and accurate information to stakeholders during an incident" at bounding box center [198, 119] width 163 height 11
click at [117, 113] on input "d. To provide timely and accurate information to stakeholders during an incident" at bounding box center [117, 110] width 0 height 3
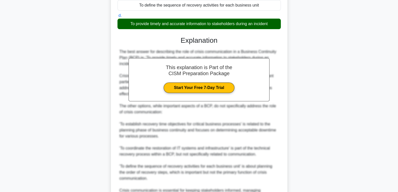
scroll to position [154, 0]
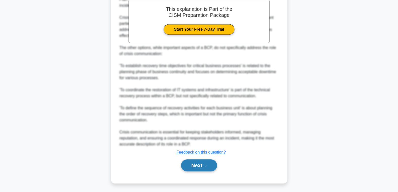
click at [194, 168] on button "Next" at bounding box center [199, 166] width 36 height 12
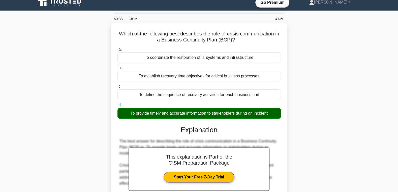
scroll to position [0, 0]
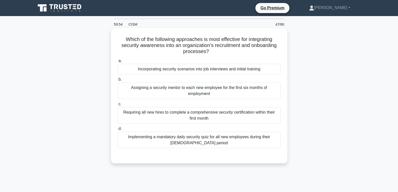
click at [151, 72] on div "Incorporating security scenarios into job interviews and initial training" at bounding box center [198, 69] width 163 height 11
click at [117, 63] on input "a. Incorporating security scenarios into job interviews and initial training" at bounding box center [117, 60] width 0 height 3
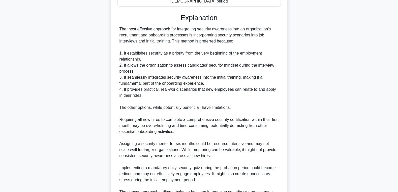
scroll to position [202, 0]
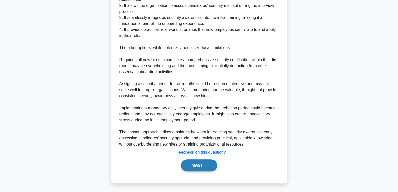
click at [201, 162] on button "Next" at bounding box center [199, 166] width 36 height 12
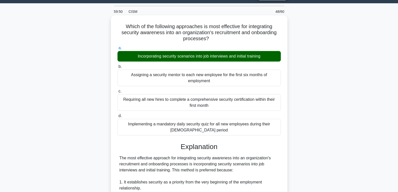
scroll to position [0, 0]
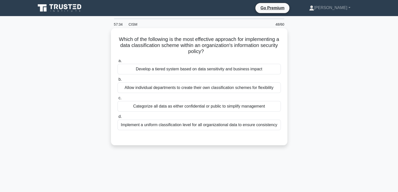
click at [165, 68] on div "Develop a tiered system based on data sensitivity and business impact" at bounding box center [198, 69] width 163 height 11
click at [117, 63] on input "a. Develop a tiered system based on data sensitivity and business impact" at bounding box center [117, 60] width 0 height 3
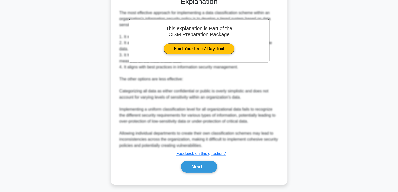
scroll to position [142, 0]
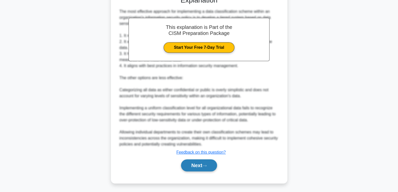
click at [191, 161] on button "Next" at bounding box center [199, 166] width 36 height 12
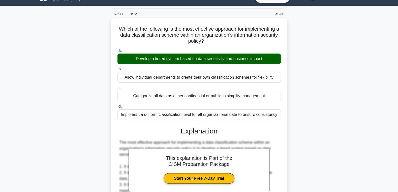
scroll to position [0, 0]
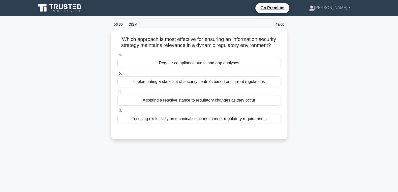
drag, startPoint x: 122, startPoint y: 40, endPoint x: 272, endPoint y: 121, distance: 170.1
click at [272, 121] on div "Which approach is most effective for ensuring an information security strategy …" at bounding box center [199, 83] width 172 height 107
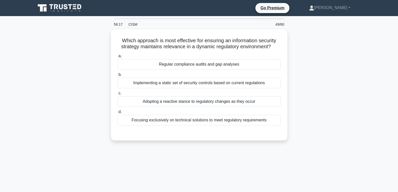
click at [82, 92] on div "Which approach is most effective for ensuring an information security strategy …" at bounding box center [199, 87] width 332 height 117
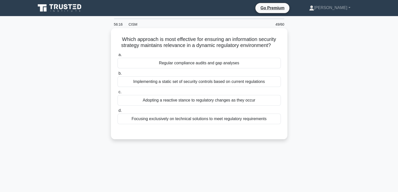
click at [164, 64] on div "Regular compliance audits and gap analyses" at bounding box center [198, 63] width 163 height 11
click at [117, 57] on input "a. Regular compliance audits and gap analyses" at bounding box center [117, 54] width 0 height 3
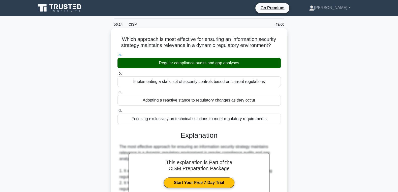
scroll to position [142, 0]
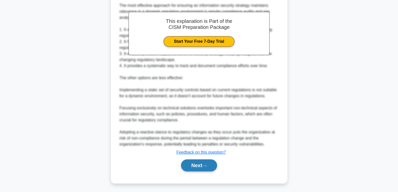
click at [196, 169] on button "Next" at bounding box center [199, 166] width 36 height 12
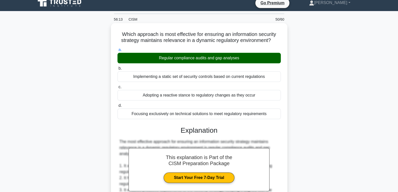
scroll to position [0, 0]
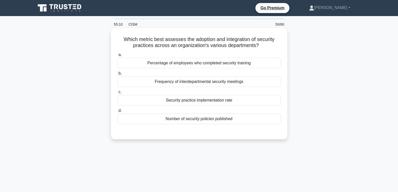
click at [256, 66] on div "Percentage of employees who completed security training" at bounding box center [198, 63] width 163 height 11
click at [117, 57] on input "a. Percentage of employees who completed security training" at bounding box center [117, 54] width 0 height 3
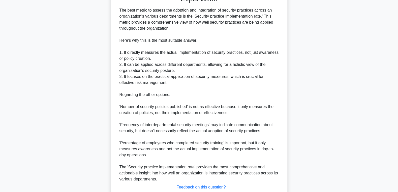
scroll to position [172, 0]
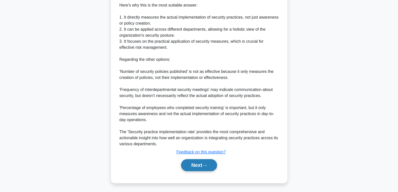
click at [191, 166] on button "Next" at bounding box center [199, 165] width 36 height 12
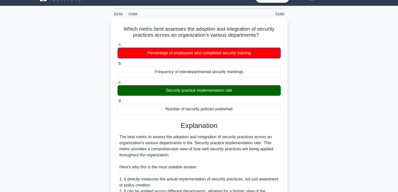
scroll to position [0, 0]
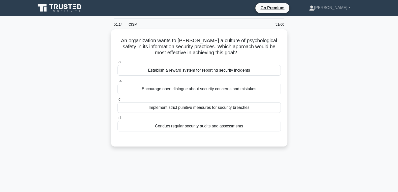
click at [69, 92] on div "An organization wants to [PERSON_NAME] a culture of psychological safety in its…" at bounding box center [199, 90] width 332 height 123
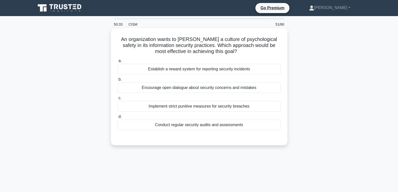
click at [195, 68] on div "Establish a reward system for reporting security incidents" at bounding box center [198, 69] width 163 height 11
click at [117, 63] on input "a. Establish a reward system for reporting security incidents" at bounding box center [117, 60] width 0 height 3
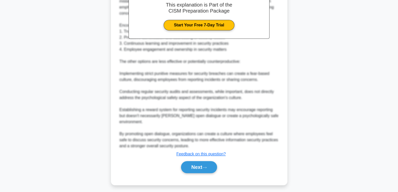
scroll to position [166, 0]
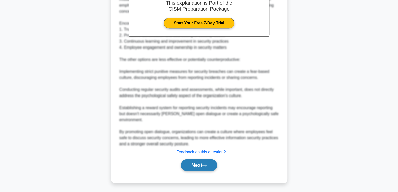
click at [191, 162] on button "Next" at bounding box center [199, 165] width 36 height 12
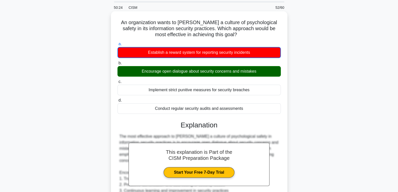
scroll to position [0, 0]
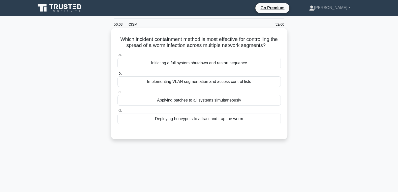
click at [228, 81] on div "Implementing VLAN segmentation and access control lists" at bounding box center [198, 82] width 163 height 11
click at [117, 75] on input "b. Implementing VLAN segmentation and access control lists" at bounding box center [117, 73] width 0 height 3
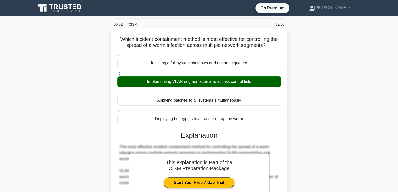
scroll to position [154, 0]
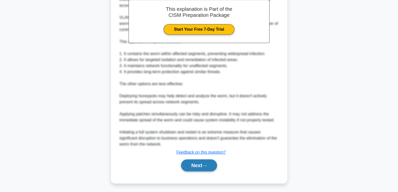
click at [203, 168] on button "Next" at bounding box center [199, 166] width 36 height 12
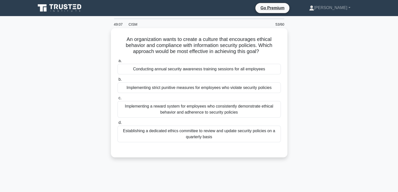
click at [166, 106] on div "Implementing a reward system for employees who consistently demonstrate ethical…" at bounding box center [198, 109] width 163 height 17
click at [117, 100] on input "c. Implementing a reward system for employees who consistently demonstrate ethi…" at bounding box center [117, 98] width 0 height 3
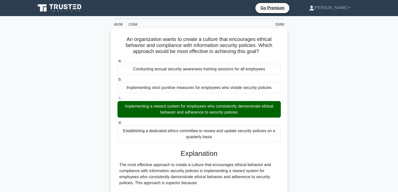
scroll to position [178, 0]
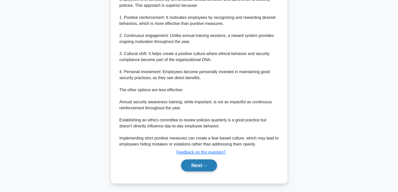
click at [188, 164] on button "Next" at bounding box center [199, 166] width 36 height 12
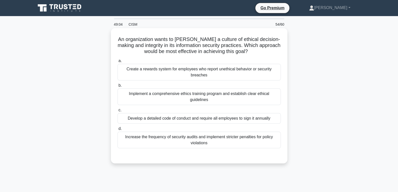
scroll to position [0, 0]
click at [217, 68] on div "Create a rewards system for employees who report unethical behavior or security…" at bounding box center [198, 72] width 163 height 17
click at [117, 63] on input "a. Create a rewards system for employees who report unethical behavior or secur…" at bounding box center [117, 60] width 0 height 3
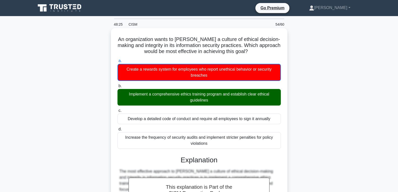
drag, startPoint x: 120, startPoint y: 40, endPoint x: 220, endPoint y: 142, distance: 143.2
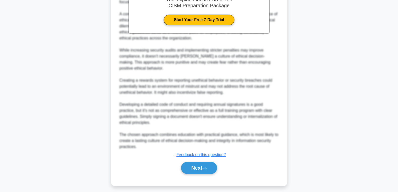
scroll to position [191, 0]
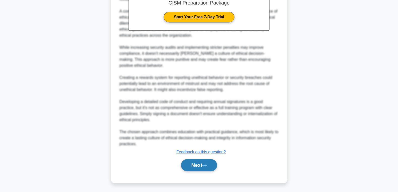
click at [193, 169] on button "Next" at bounding box center [199, 165] width 36 height 12
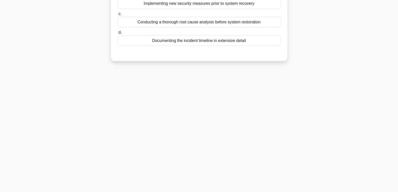
scroll to position [0, 0]
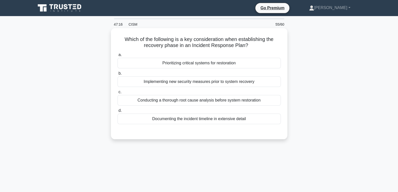
click at [182, 69] on div "a. Prioritizing critical systems for restoration b. Implementing new security m…" at bounding box center [198, 88] width 169 height 75
click at [188, 69] on div "a. Prioritizing critical systems for restoration b. Implementing new security m…" at bounding box center [198, 88] width 169 height 75
click at [196, 66] on div "Prioritizing critical systems for restoration" at bounding box center [198, 63] width 163 height 11
click at [117, 57] on input "a. Prioritizing critical systems for restoration" at bounding box center [117, 54] width 0 height 3
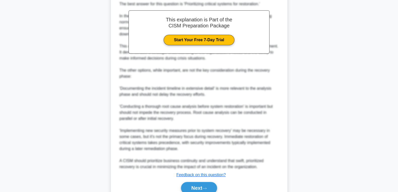
scroll to position [166, 0]
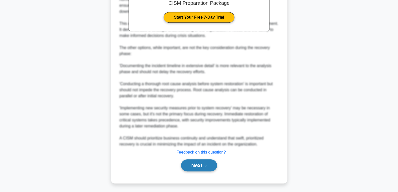
click at [194, 165] on button "Next" at bounding box center [199, 166] width 36 height 12
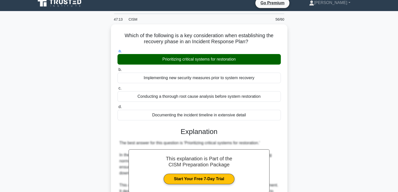
scroll to position [0, 0]
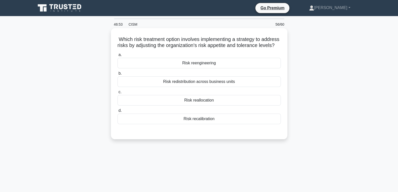
click at [201, 121] on div "Risk recalibration" at bounding box center [198, 119] width 163 height 11
click at [117, 113] on input "d. Risk recalibration" at bounding box center [117, 110] width 0 height 3
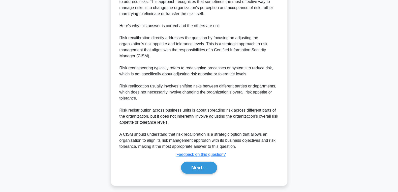
scroll to position [166, 0]
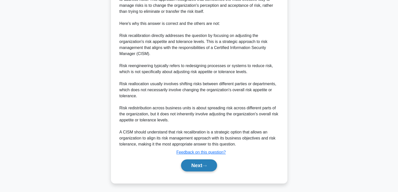
click at [197, 166] on button "Next" at bounding box center [199, 166] width 36 height 12
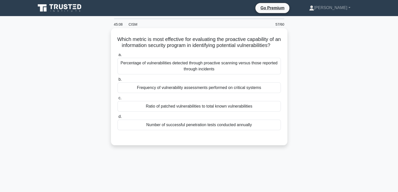
click at [170, 112] on div "Ratio of patched vulnerabilities to total known vulnerabilities" at bounding box center [198, 106] width 163 height 11
click at [117, 100] on input "c. Ratio of patched vulnerabilities to total known vulnerabilities" at bounding box center [117, 98] width 0 height 3
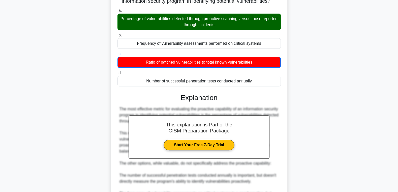
scroll to position [135, 0]
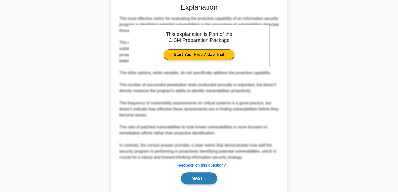
click at [185, 185] on button "Next" at bounding box center [199, 179] width 36 height 12
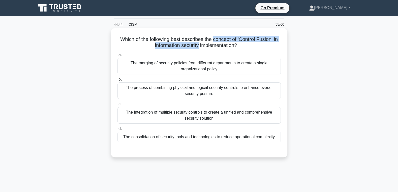
drag, startPoint x: 213, startPoint y: 39, endPoint x: 198, endPoint y: 47, distance: 17.0
click at [198, 47] on h5 "Which of the following best describes the concept of 'Control Fusion' in inform…" at bounding box center [199, 42] width 164 height 13
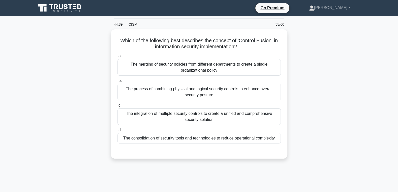
click at [81, 57] on div "Which of the following best describes the concept of 'Control Fusion' in inform…" at bounding box center [199, 96] width 332 height 135
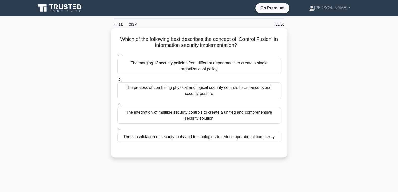
drag, startPoint x: 118, startPoint y: 40, endPoint x: 285, endPoint y: 142, distance: 196.3
click at [283, 143] on div "Which of the following best describes the concept of 'Control Fusion' in inform…" at bounding box center [199, 92] width 172 height 125
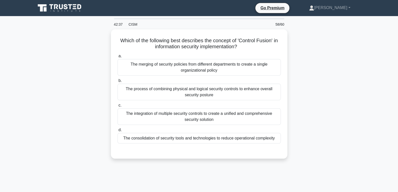
click at [51, 95] on div "Which of the following best describes the concept of 'Control Fusion' in inform…" at bounding box center [199, 96] width 332 height 135
click at [72, 86] on div "Which of the following best describes the concept of 'Control Fusion' in inform…" at bounding box center [199, 96] width 332 height 135
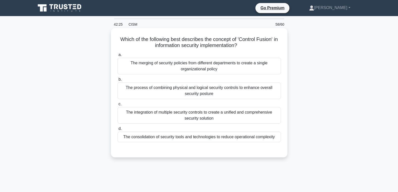
click at [166, 116] on div "The integration of multiple security controls to create a unified and comprehen…" at bounding box center [198, 115] width 163 height 17
click at [117, 106] on input "c. The integration of multiple security controls to create a unified and compre…" at bounding box center [117, 104] width 0 height 3
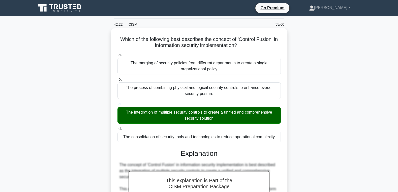
scroll to position [160, 0]
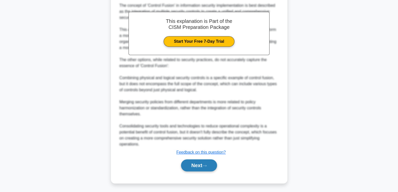
click at [195, 169] on button "Next" at bounding box center [199, 166] width 36 height 12
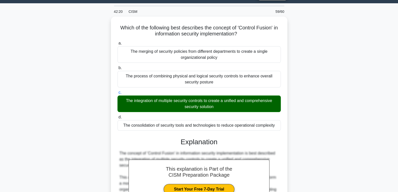
scroll to position [0, 0]
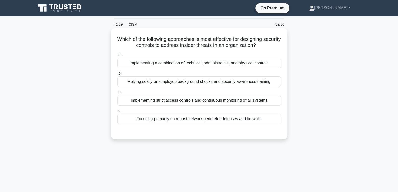
click at [248, 102] on div "Implementing strict access controls and continuous monitoring of all systems" at bounding box center [198, 100] width 163 height 11
click at [117, 94] on input "c. Implementing strict access controls and continuous monitoring of all systems" at bounding box center [117, 92] width 0 height 3
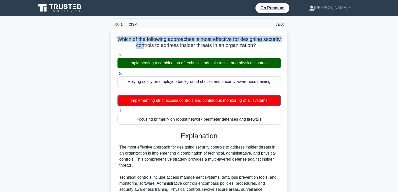
drag, startPoint x: 117, startPoint y: 39, endPoint x: 143, endPoint y: 50, distance: 28.5
click at [143, 50] on div "Which of the following approaches is most effective for designing security cont…" at bounding box center [199, 189] width 172 height 318
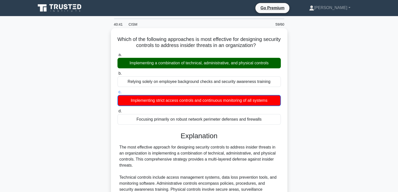
click at [160, 44] on h5 "Which of the following approaches is most effective for designing security cont…" at bounding box center [199, 42] width 164 height 13
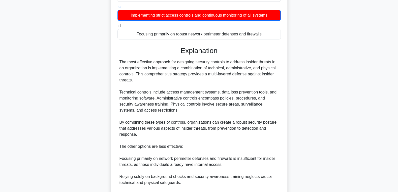
scroll to position [166, 0]
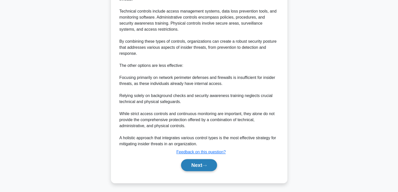
click at [188, 164] on button "Next" at bounding box center [199, 165] width 36 height 12
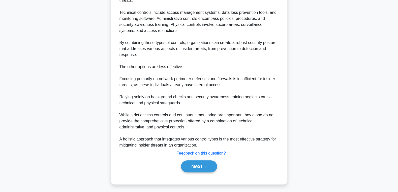
scroll to position [80, 0]
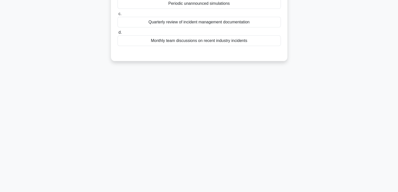
click at [58, 61] on div "What is the most effective approach for evaluating the retention of incident ma…" at bounding box center [199, 8] width 332 height 117
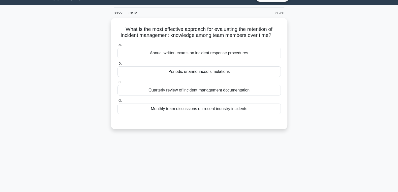
scroll to position [0, 0]
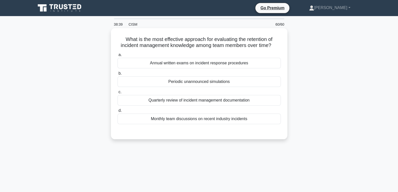
click at [191, 85] on div "Periodic unannounced simulations" at bounding box center [198, 82] width 163 height 11
click at [117, 75] on input "b. Periodic unannounced simulations" at bounding box center [117, 73] width 0 height 3
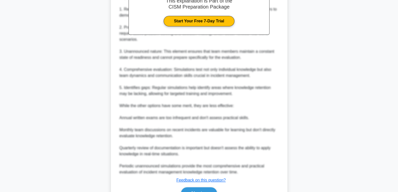
scroll to position [190, 0]
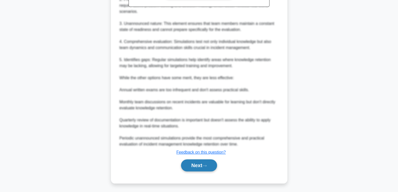
click at [193, 167] on button "Next" at bounding box center [199, 166] width 36 height 12
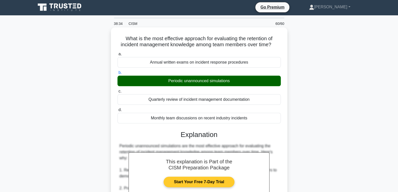
scroll to position [0, 0]
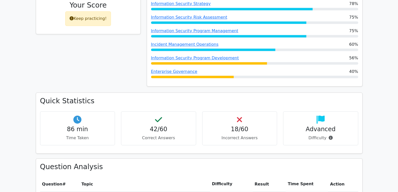
scroll to position [405, 0]
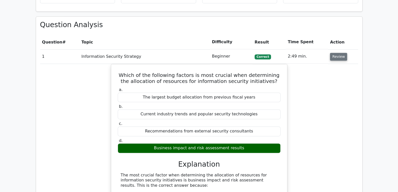
click at [336, 53] on button "Review" at bounding box center [338, 57] width 17 height 8
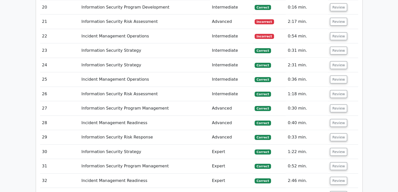
scroll to position [756, 0]
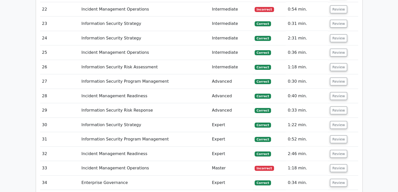
click at [220, 118] on td "Expert" at bounding box center [231, 125] width 43 height 14
click at [220, 132] on td "Expert" at bounding box center [231, 139] width 43 height 14
click at [217, 147] on td "Expert" at bounding box center [231, 154] width 43 height 14
click at [219, 161] on td "Master" at bounding box center [231, 168] width 43 height 14
click at [220, 176] on td "Expert" at bounding box center [231, 183] width 43 height 14
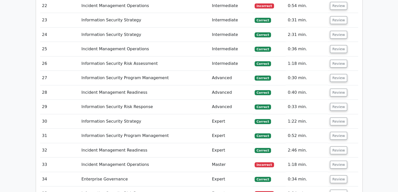
scroll to position [811, 0]
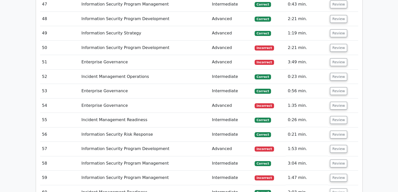
scroll to position [1135, 0]
